Goal: Information Seeking & Learning: Learn about a topic

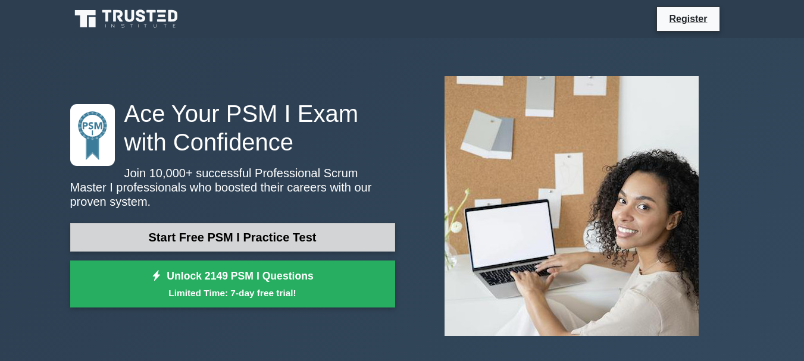
click at [221, 232] on link "Start Free PSM I Practice Test" at bounding box center [232, 237] width 325 height 29
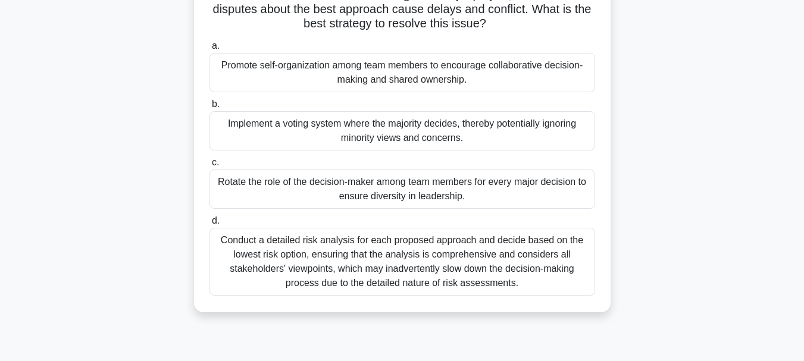
scroll to position [119, 0]
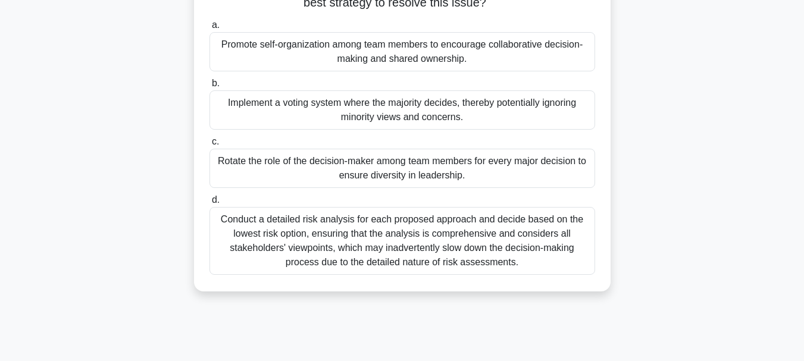
click at [286, 241] on div "Conduct a detailed risk analysis for each proposed approach and decide based on…" at bounding box center [403, 241] width 386 height 68
click at [210, 204] on input "d. Conduct a detailed risk analysis for each proposed approach and decide based…" at bounding box center [210, 200] width 0 height 8
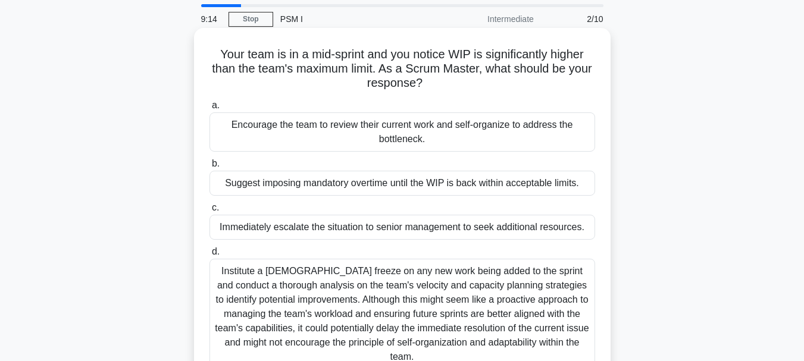
scroll to position [60, 0]
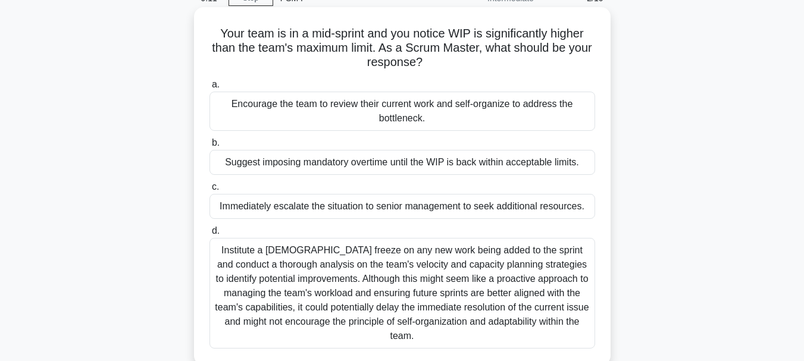
click at [352, 282] on div "Institute a temporary freeze on any new work being added to the sprint and cond…" at bounding box center [403, 293] width 386 height 111
click at [210, 235] on input "d. Institute a temporary freeze on any new work being added to the sprint and c…" at bounding box center [210, 231] width 0 height 8
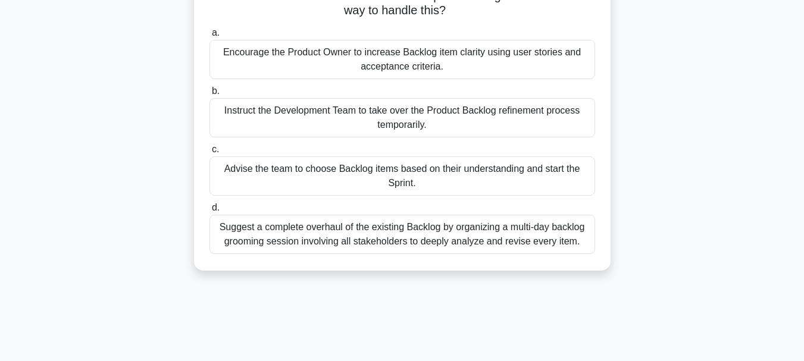
scroll to position [119, 0]
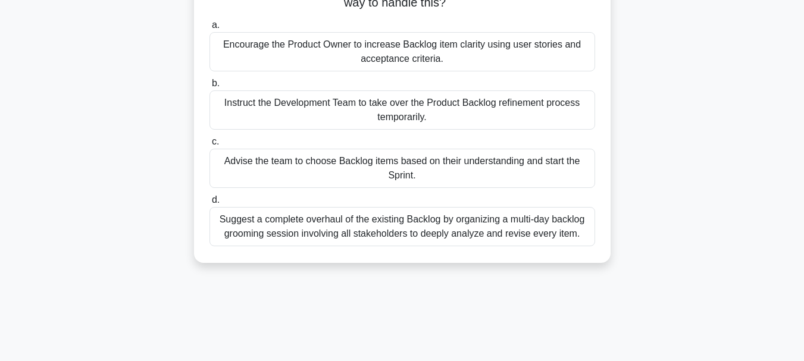
click at [355, 231] on div "Suggest a complete overhaul of the existing Backlog by organizing a multi-day b…" at bounding box center [403, 226] width 386 height 39
click at [210, 204] on input "d. Suggest a complete overhaul of the existing Backlog by organizing a multi-da…" at bounding box center [210, 200] width 0 height 8
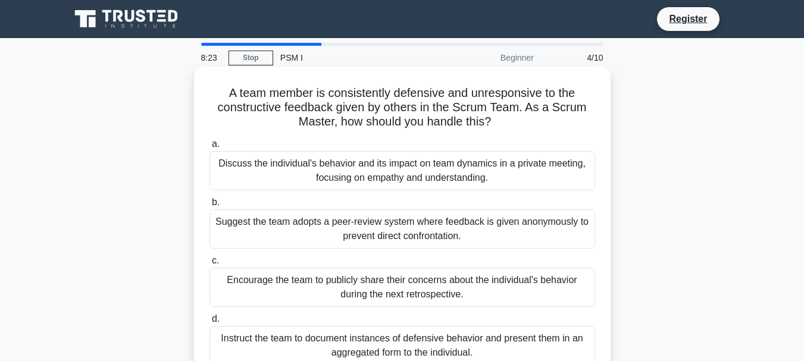
scroll to position [60, 0]
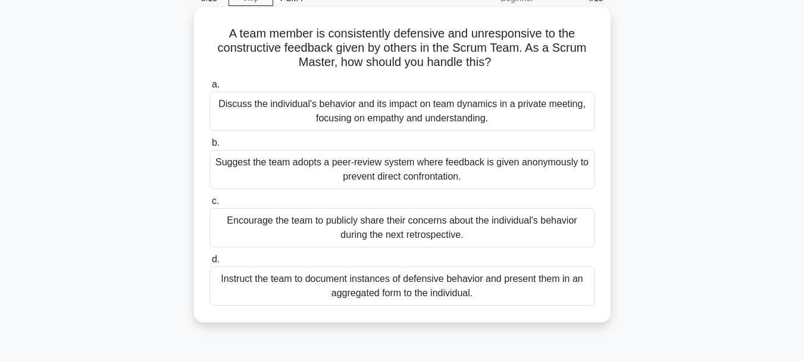
click at [413, 289] on div "Instruct the team to document instances of defensive behavior and present them …" at bounding box center [403, 286] width 386 height 39
click at [210, 264] on input "d. Instruct the team to document instances of defensive behavior and present th…" at bounding box center [210, 260] width 0 height 8
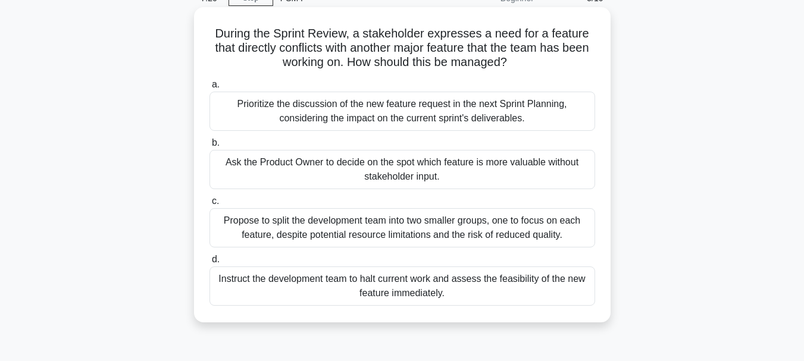
click at [395, 284] on div "Instruct the development team to halt current work and assess the feasibility o…" at bounding box center [403, 286] width 386 height 39
click at [210, 264] on input "d. Instruct the development team to halt current work and assess the feasibilit…" at bounding box center [210, 260] width 0 height 8
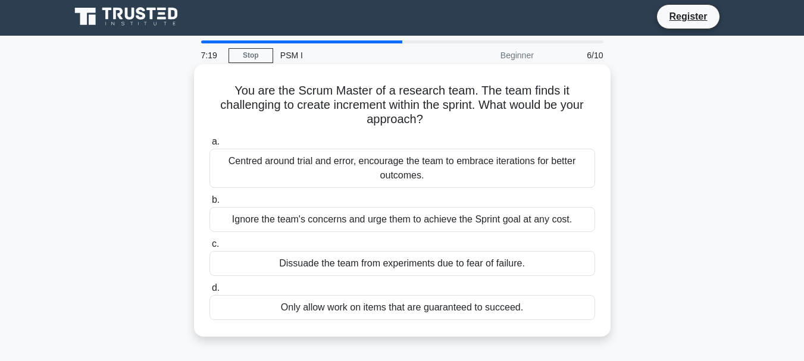
scroll to position [0, 0]
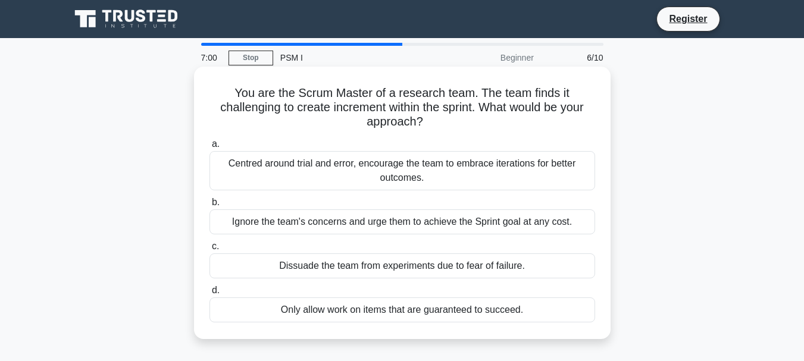
click at [347, 176] on div "Centred around trial and error, encourage the team to embrace iterations for be…" at bounding box center [403, 170] width 386 height 39
click at [210, 148] on input "a. Centred around trial and error, encourage the team to embrace iterations for…" at bounding box center [210, 144] width 0 height 8
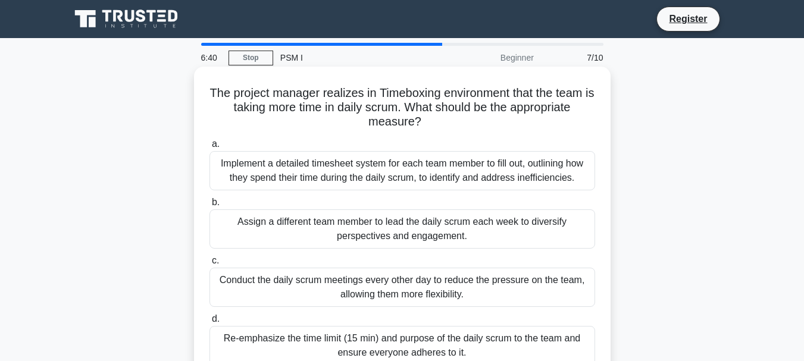
click at [366, 158] on div "Implement a detailed timesheet system for each team member to fill out, outlini…" at bounding box center [403, 170] width 386 height 39
click at [210, 148] on input "a. Implement a detailed timesheet system for each team member to fill out, outl…" at bounding box center [210, 144] width 0 height 8
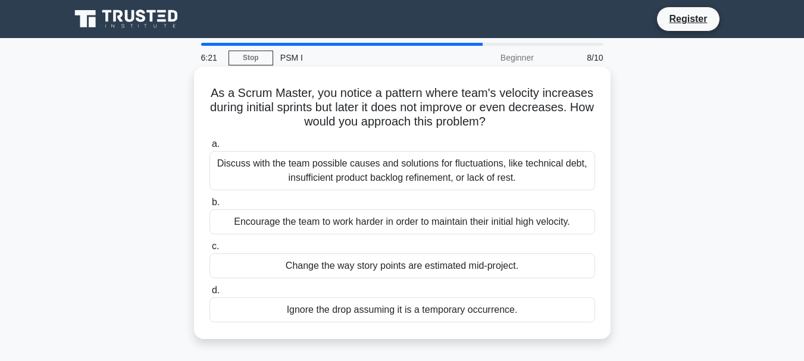
click at [380, 176] on div "Discuss with the team possible causes and solutions for fluctuations, like tech…" at bounding box center [403, 170] width 386 height 39
click at [210, 148] on input "a. Discuss with the team possible causes and solutions for fluctuations, like t…" at bounding box center [210, 144] width 0 height 8
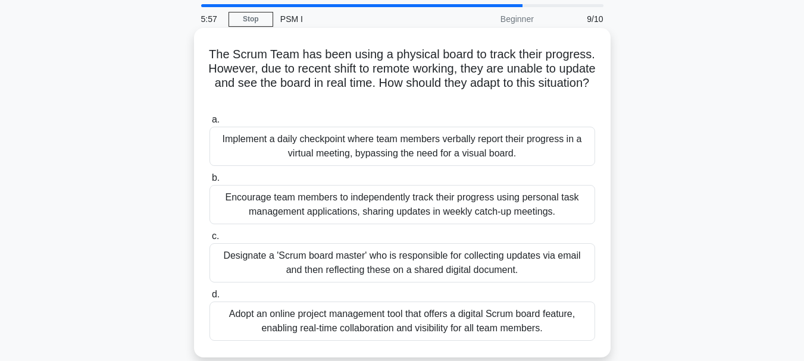
scroll to position [60, 0]
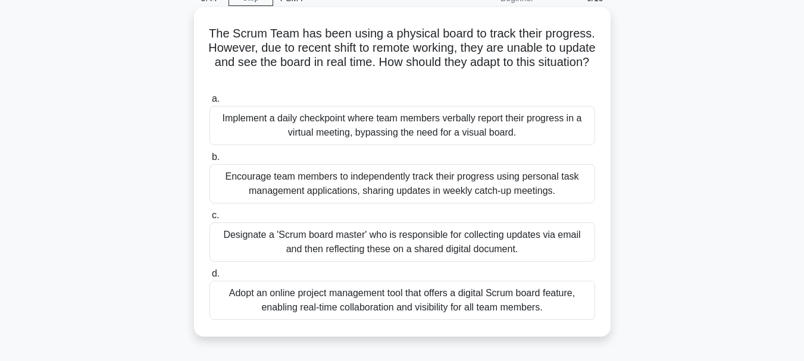
click at [264, 234] on div "Designate a 'Scrum board master' who is responsible for collecting updates via …" at bounding box center [403, 242] width 386 height 39
click at [210, 220] on input "c. Designate a 'Scrum board master' who is responsible for collecting updates v…" at bounding box center [210, 216] width 0 height 8
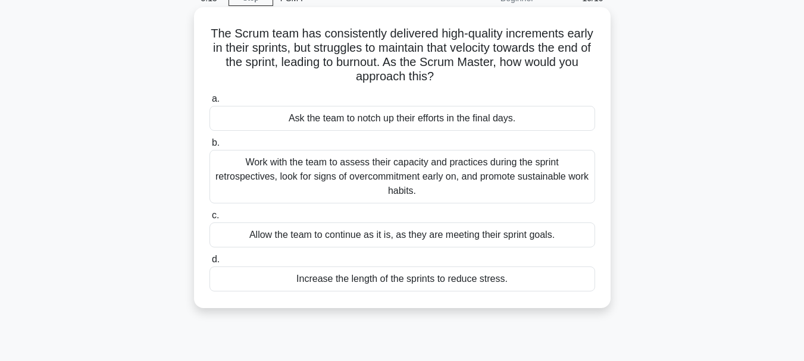
click at [315, 180] on div "Work with the team to assess their capacity and practices during the sprint ret…" at bounding box center [403, 177] width 386 height 54
click at [210, 147] on input "b. Work with the team to assess their capacity and practices during the sprint …" at bounding box center [210, 143] width 0 height 8
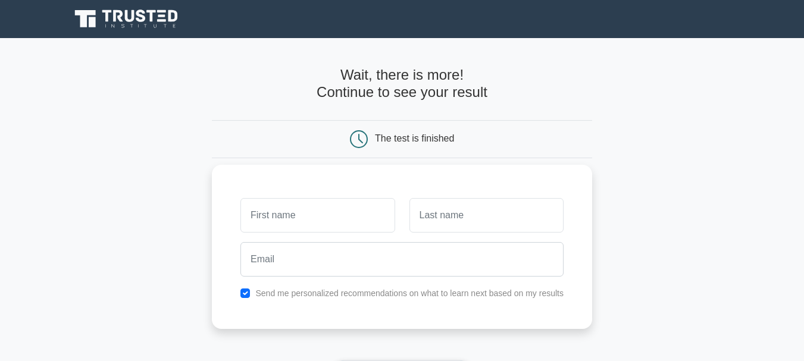
click at [282, 218] on input "text" at bounding box center [317, 215] width 154 height 35
type input "jamal"
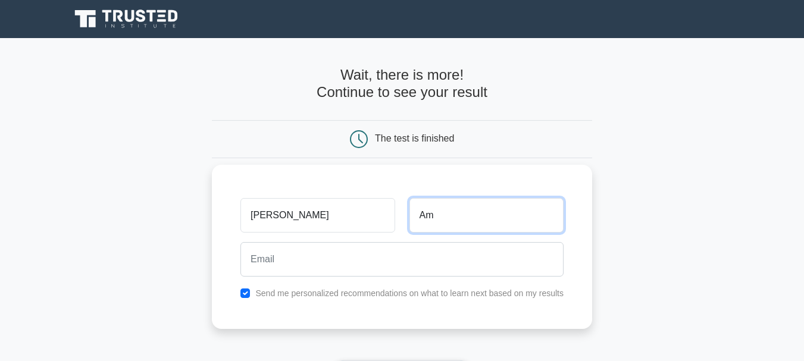
type input "A"
type input "Khaled"
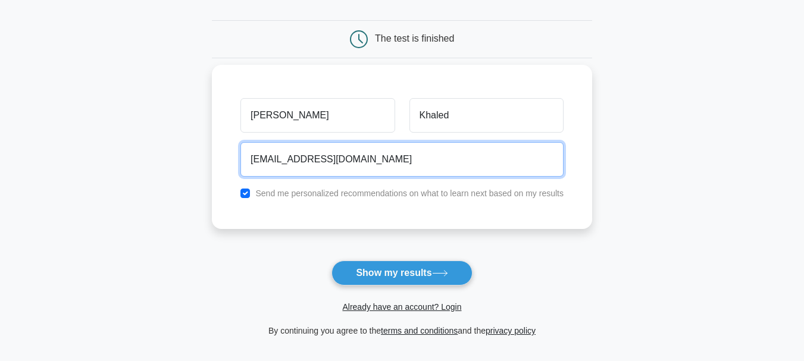
scroll to position [179, 0]
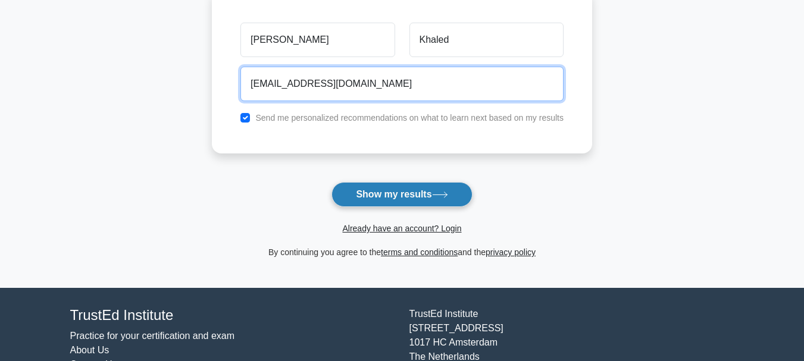
type input "jamalamer72@gmail.com"
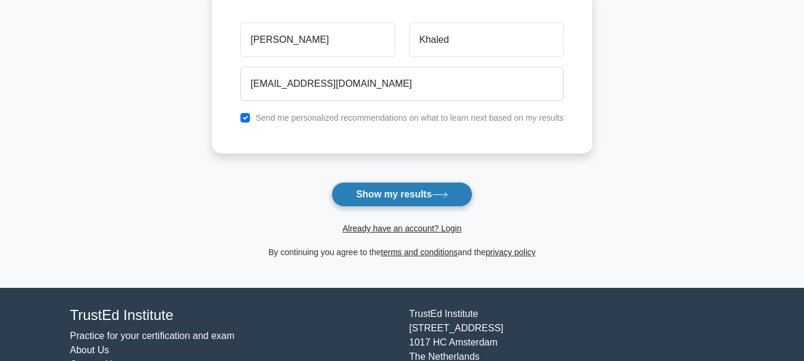
click at [393, 192] on button "Show my results" at bounding box center [402, 194] width 140 height 25
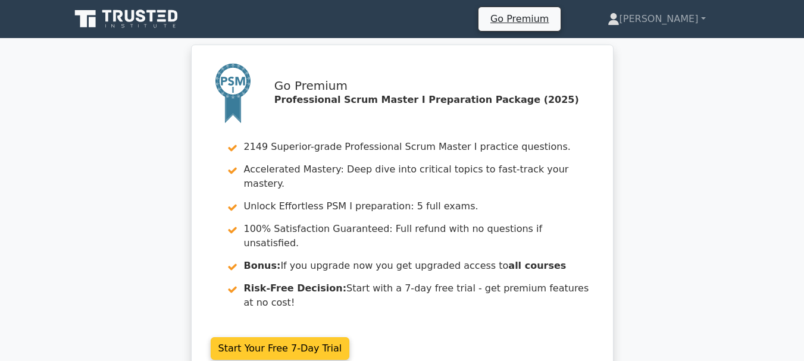
click at [293, 338] on link "Start Your Free 7-Day Trial" at bounding box center [280, 349] width 139 height 23
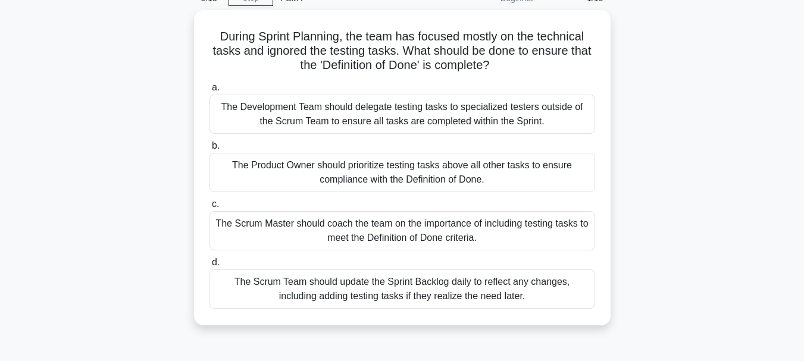
click at [663, 249] on div "During Sprint Planning, the team has focused mostly on the technical tasks and …" at bounding box center [402, 175] width 679 height 330
drag, startPoint x: 738, startPoint y: 2, endPoint x: 59, endPoint y: 73, distance: 682.9
click at [59, 73] on main "8:52 Stop PSM I Beginner 1/10 During Sprint Planning, the team has focused most…" at bounding box center [402, 281] width 804 height 605
